Goal: Use online tool/utility: Utilize a website feature to perform a specific function

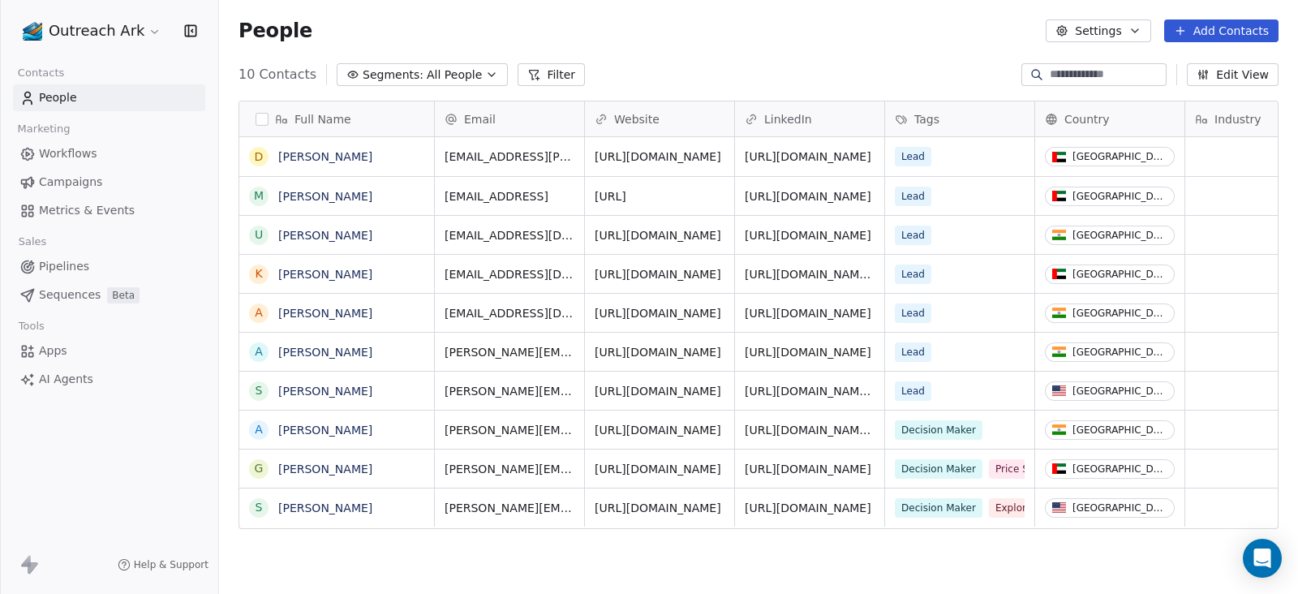
scroll to position [506, 1062]
click at [627, 199] on link "[URL]" at bounding box center [611, 196] width 32 height 13
click at [67, 378] on span "AI Agents" at bounding box center [66, 379] width 54 height 17
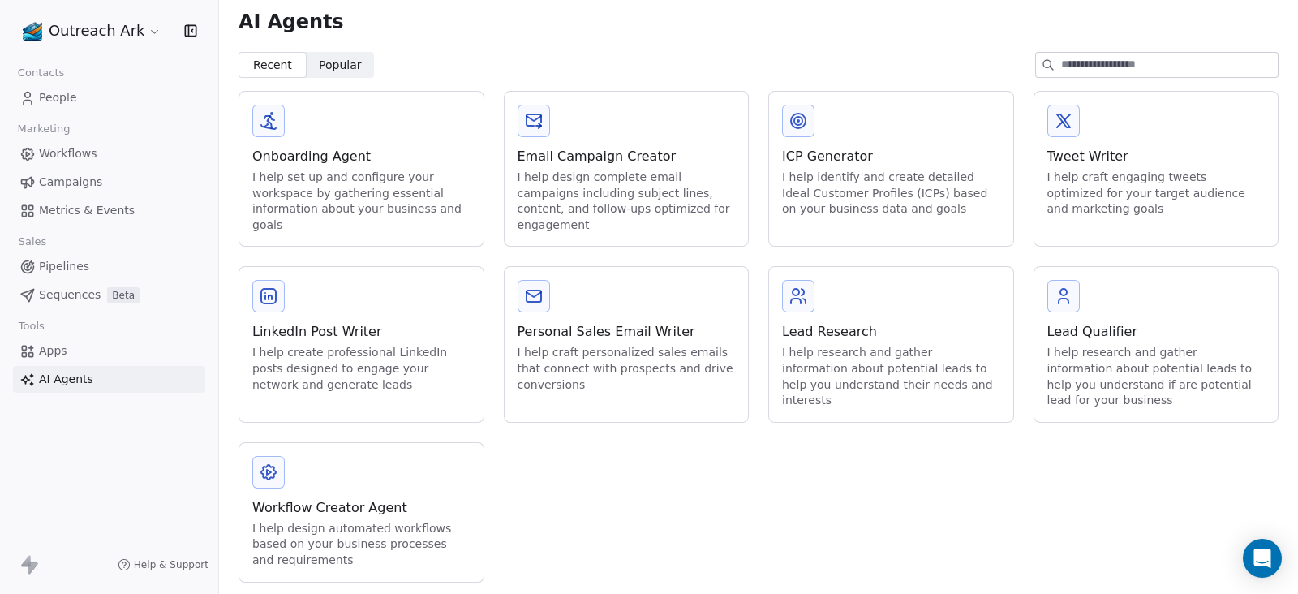
scroll to position [15, 0]
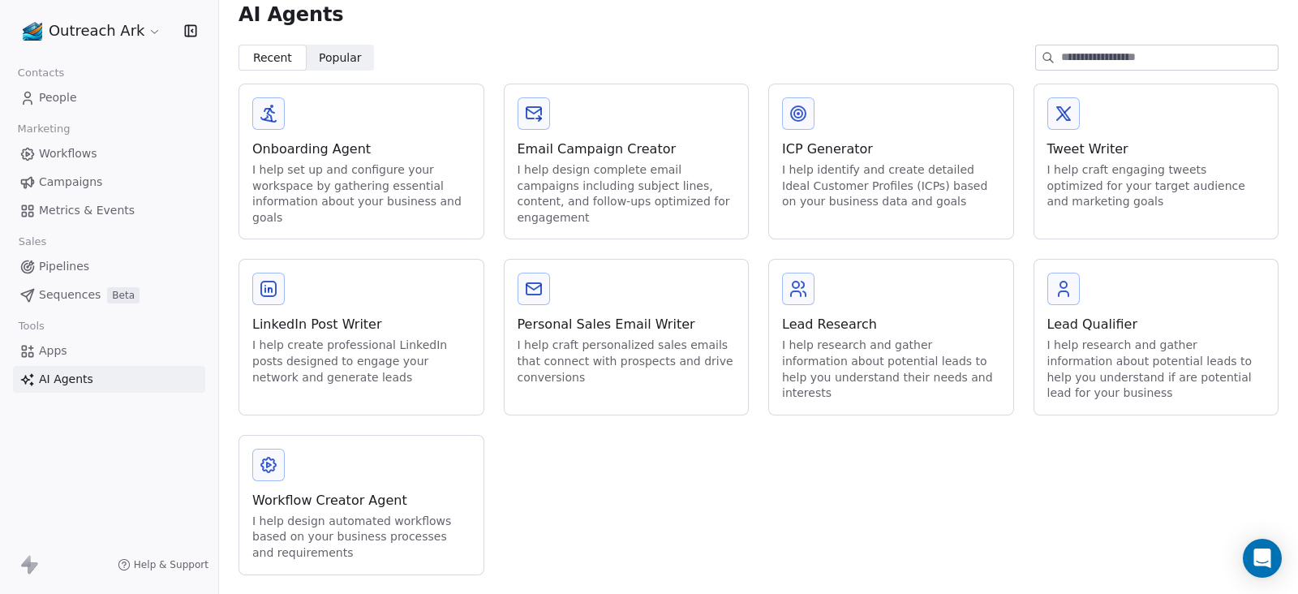
click at [366, 338] on div "I help create professional LinkedIn posts designed to engage your network and g…" at bounding box center [361, 361] width 218 height 48
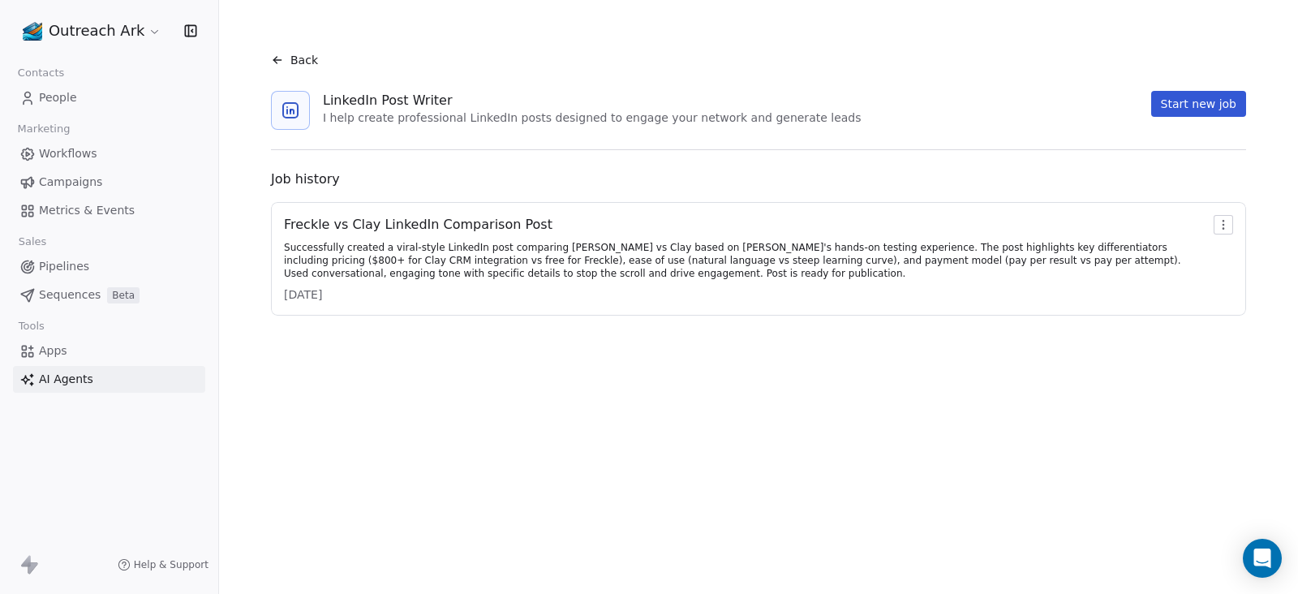
click at [1194, 111] on button "Start new job" at bounding box center [1198, 104] width 95 height 26
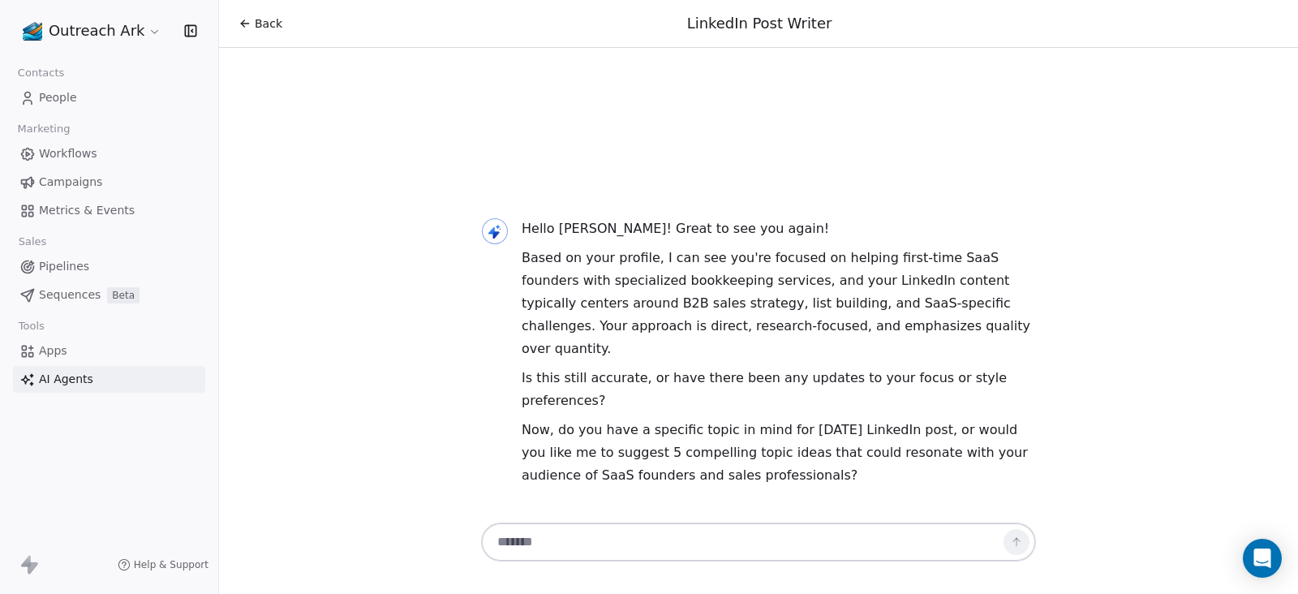
click at [666, 542] on textarea at bounding box center [742, 541] width 508 height 31
type textarea "*"
type textarea "**********"
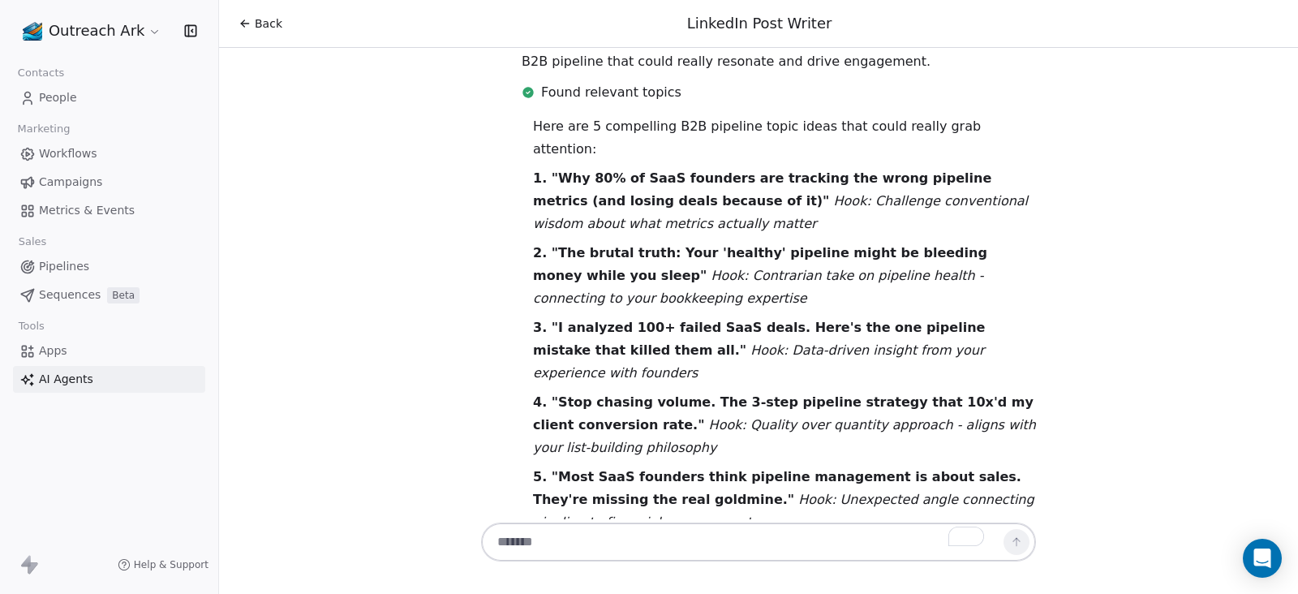
scroll to position [457, 0]
